Goal: Information Seeking & Learning: Find contact information

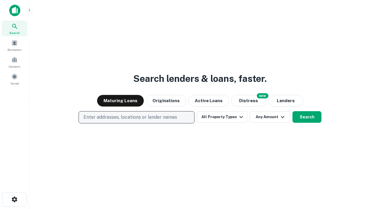
click at [136, 117] on p "Enter addresses, locations or lender names" at bounding box center [130, 117] width 94 height 7
type input "**********"
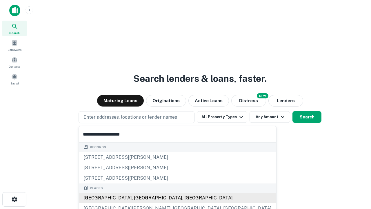
click at [139, 198] on div "Santa Monica, CA, USA" at bounding box center [177, 197] width 197 height 10
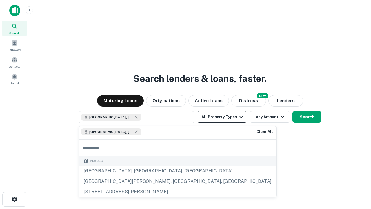
click at [222, 117] on button "All Property Types" at bounding box center [222, 117] width 50 height 12
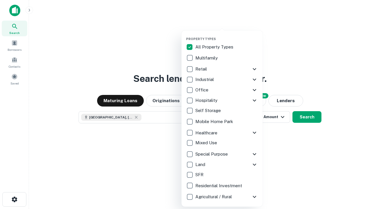
click at [227, 35] on button "button" at bounding box center [226, 35] width 81 height 0
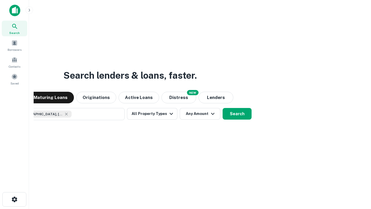
scroll to position [9, 0]
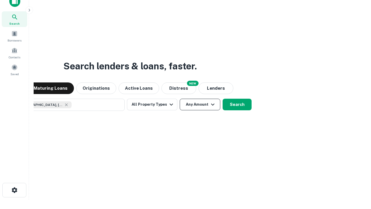
click at [180, 99] on button "Any Amount" at bounding box center [200, 105] width 41 height 12
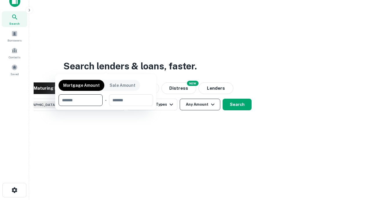
scroll to position [42, 164]
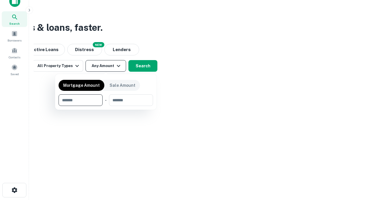
type input "*******"
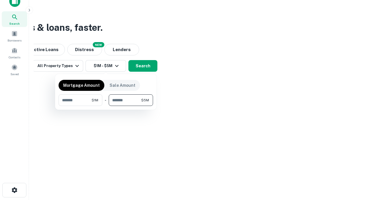
type input "*******"
click at [106, 106] on button "button" at bounding box center [106, 106] width 94 height 0
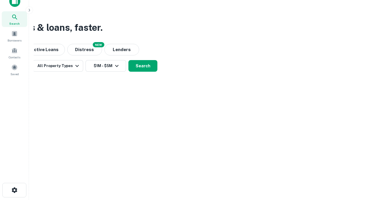
scroll to position [9, 0]
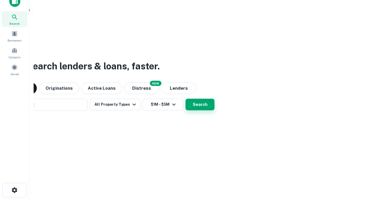
click at [185, 99] on button "Search" at bounding box center [199, 105] width 29 height 12
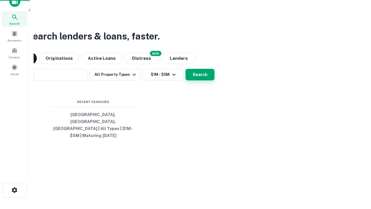
scroll to position [19, 164]
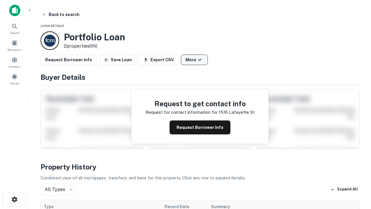
click at [194, 60] on button "More" at bounding box center [194, 59] width 27 height 10
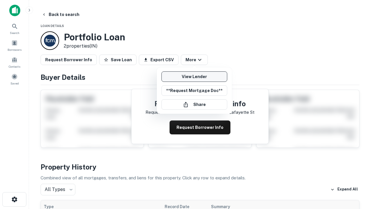
click at [194, 76] on link "View Lender" at bounding box center [194, 76] width 66 height 10
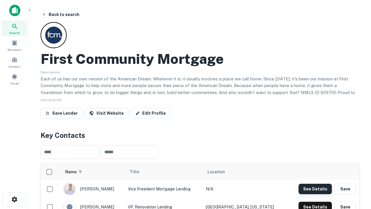
click at [315, 188] on button "See Details" at bounding box center [314, 188] width 33 height 10
